Goal: Navigation & Orientation: Find specific page/section

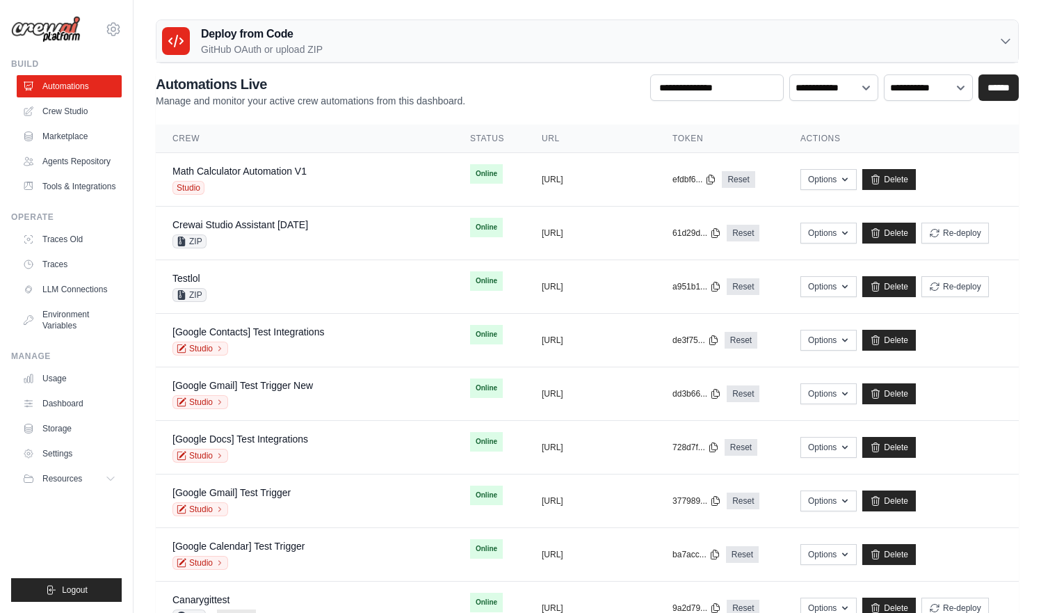
click at [584, 97] on div "**********" at bounding box center [587, 90] width 863 height 33
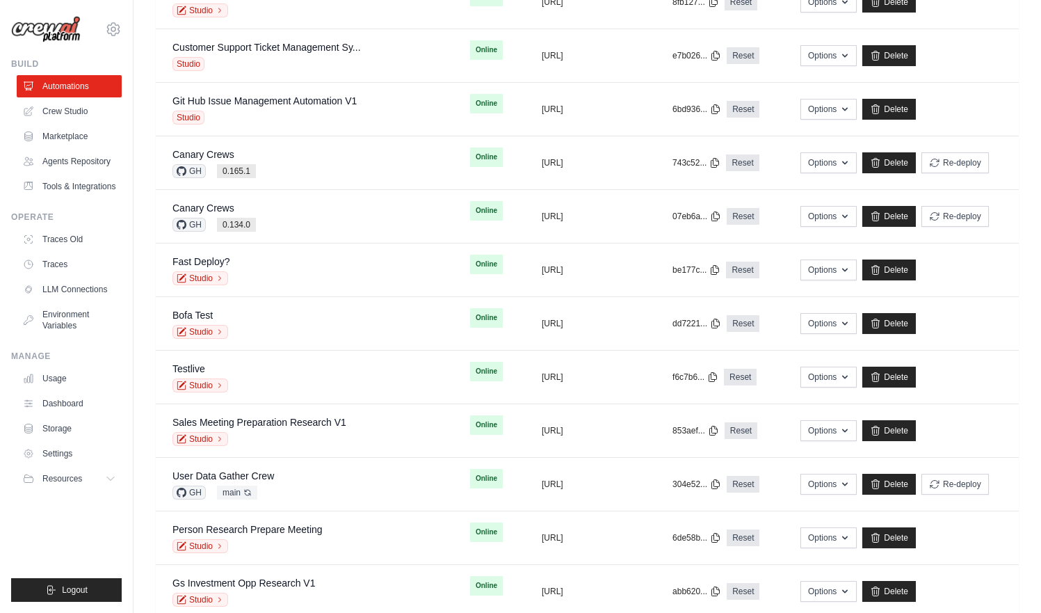
scroll to position [1156, 0]
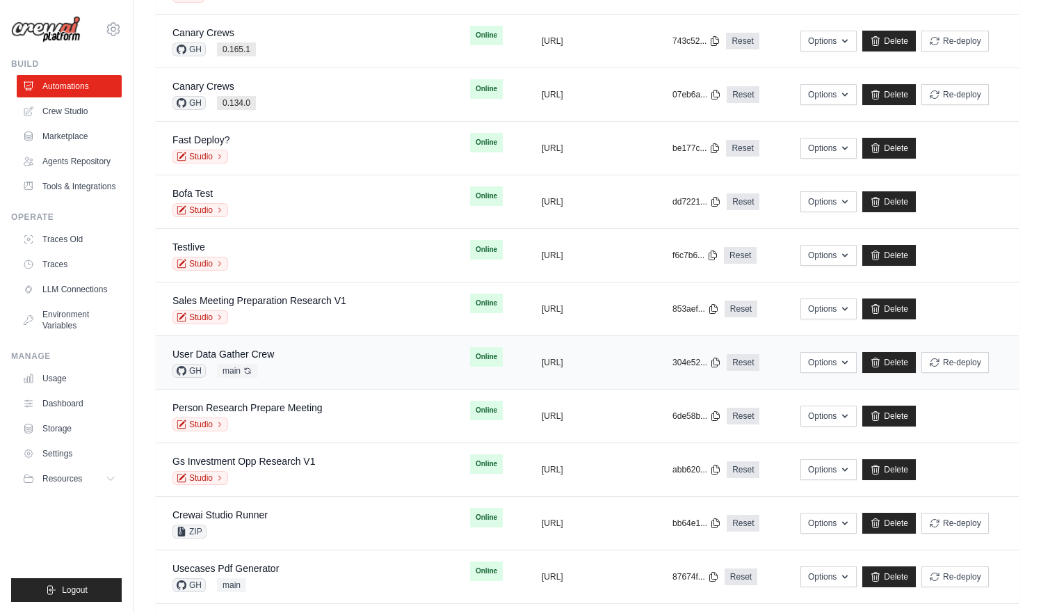
drag, startPoint x: 509, startPoint y: 79, endPoint x: 278, endPoint y: 355, distance: 359.9
click at [278, 355] on div "User Data Gather Crew GH main Auto-deploy enabled" at bounding box center [305, 362] width 264 height 31
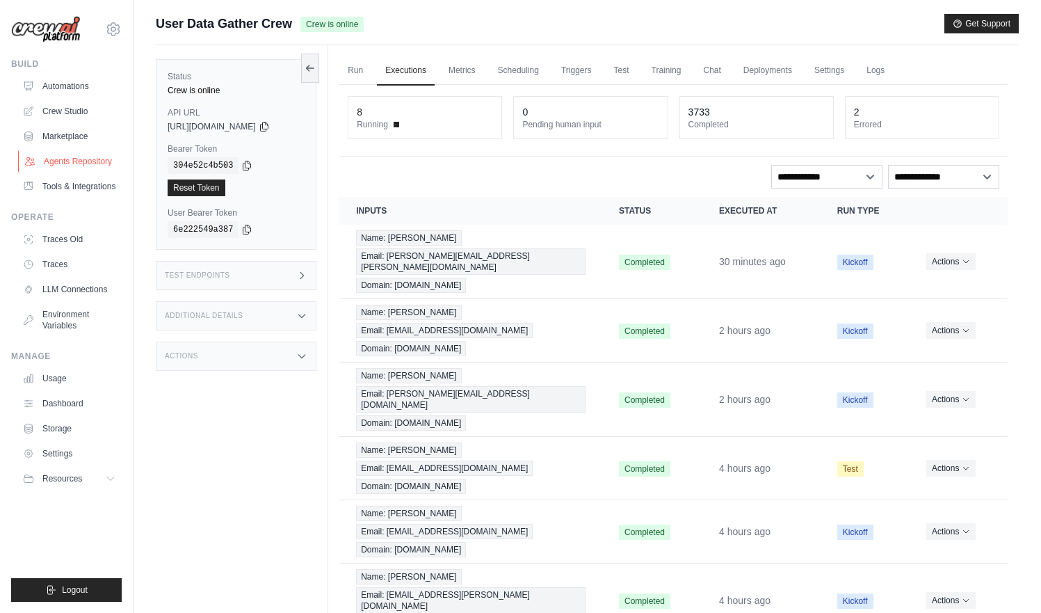
click at [77, 167] on link "Agents Repository" at bounding box center [70, 161] width 105 height 22
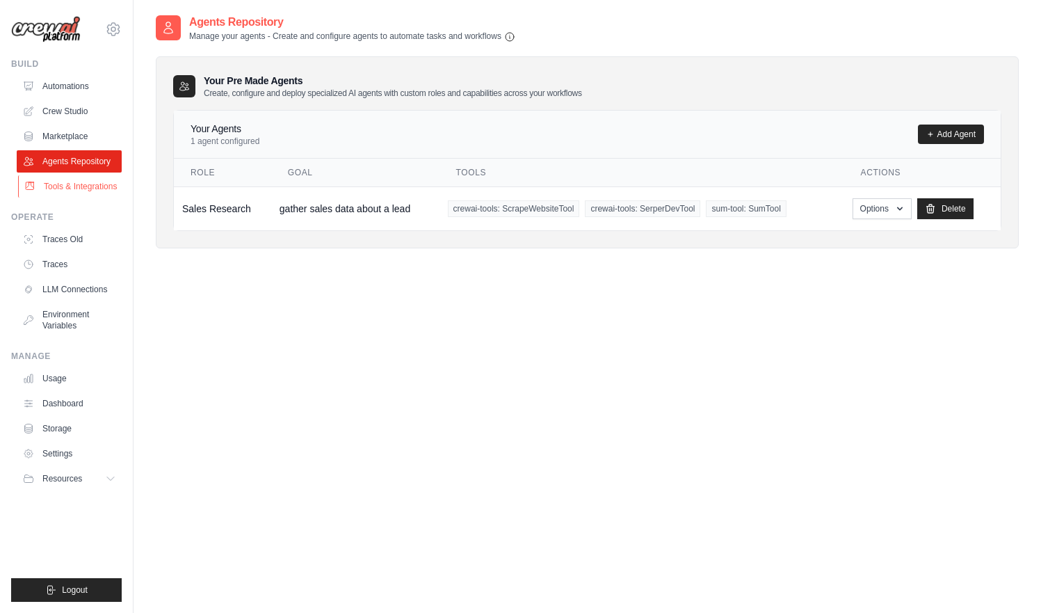
click at [79, 193] on link "Tools & Integrations" at bounding box center [70, 186] width 105 height 22
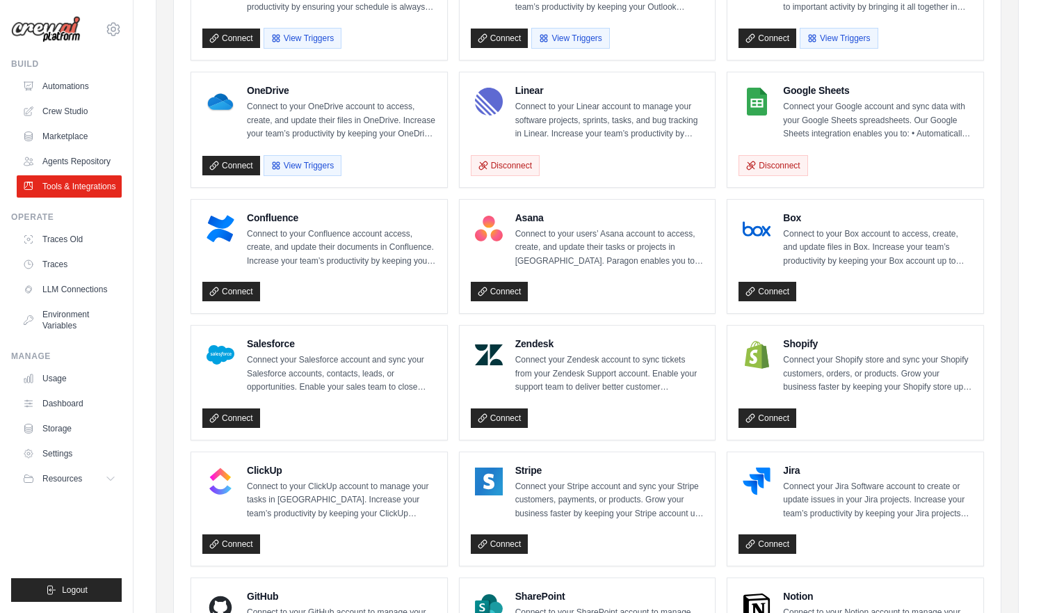
scroll to position [335, 0]
